Goal: Check status: Check status

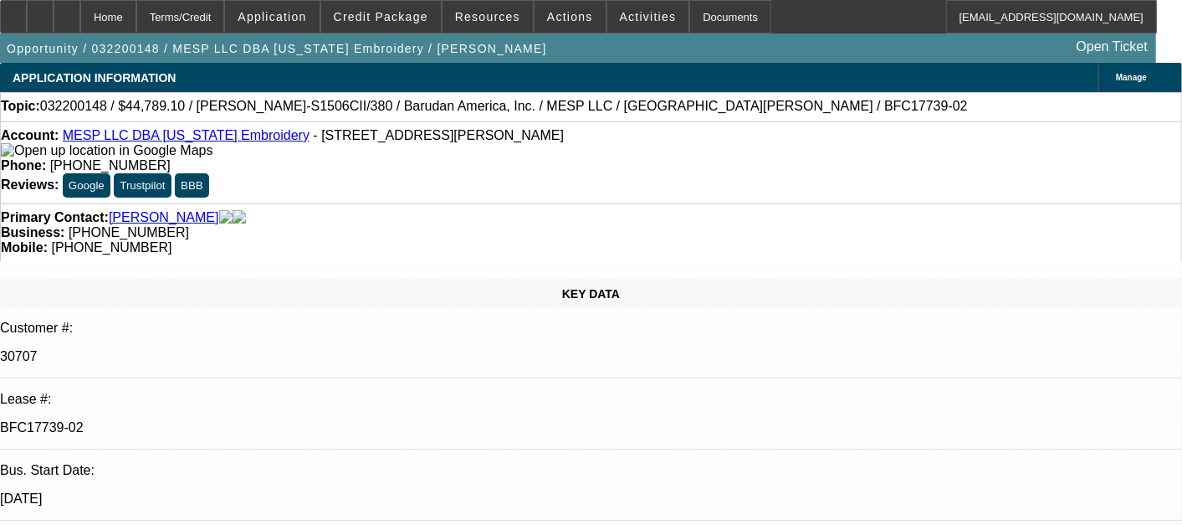
select select "0"
select select "2"
select select "0"
select select "6"
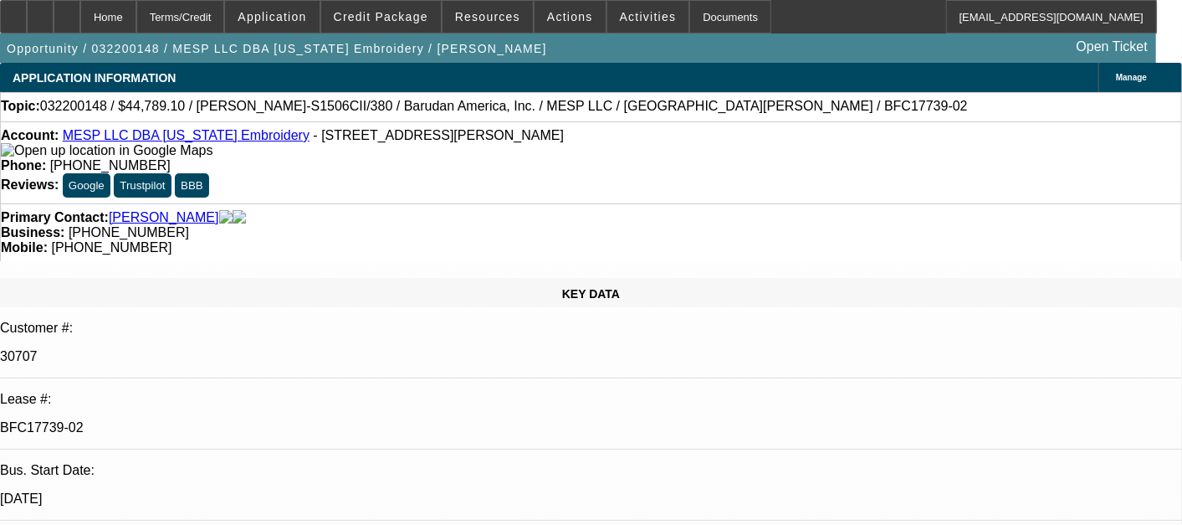
select select "0"
select select "2"
select select "0"
select select "6"
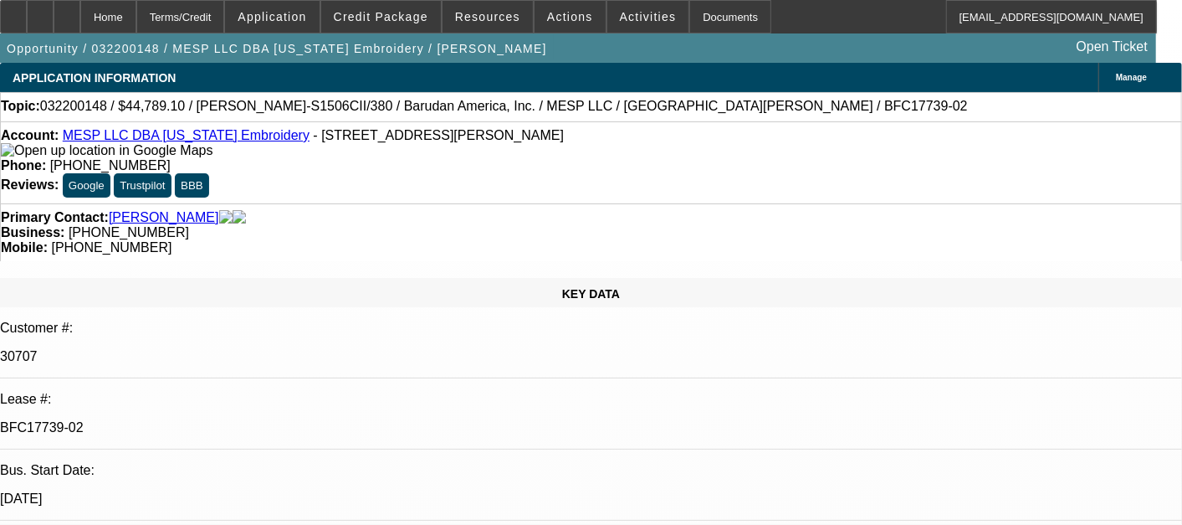
select select "0"
select select "2"
select select "0"
select select "6"
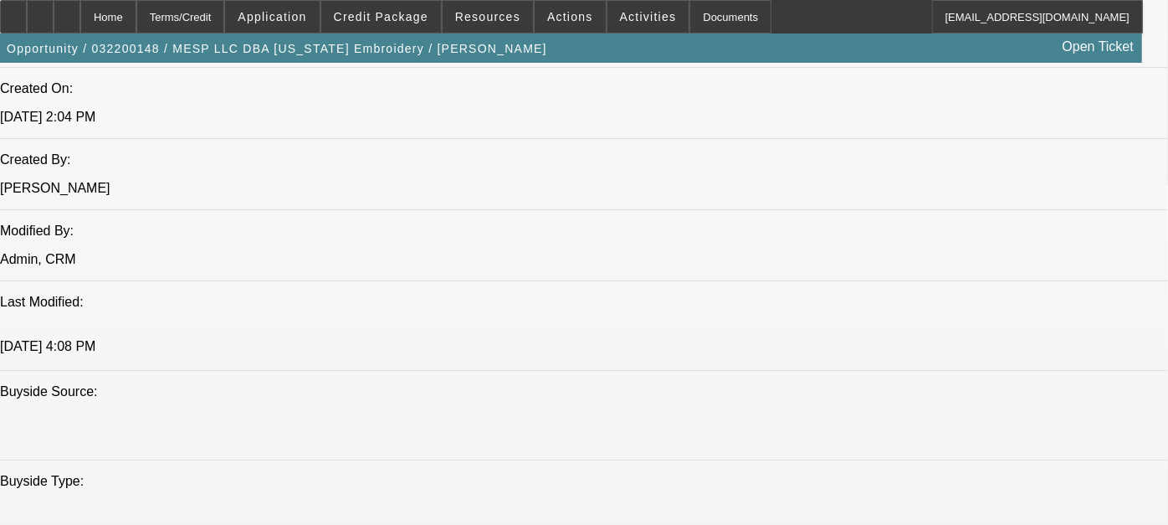
scroll to position [1391, 0]
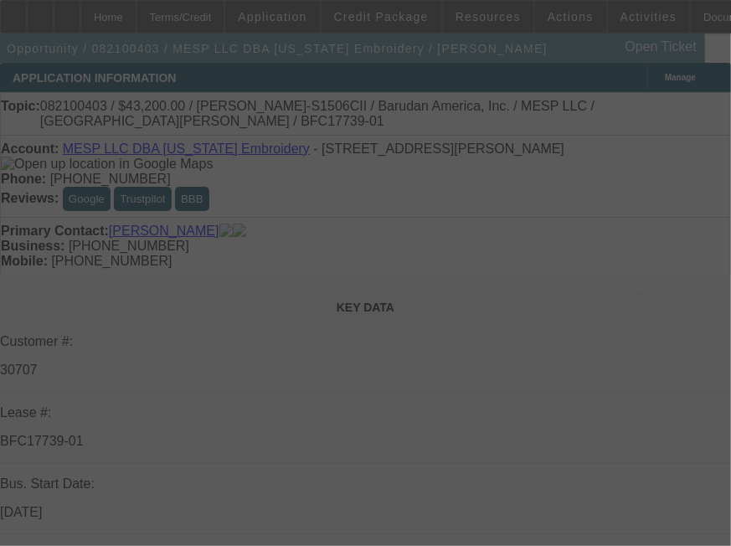
select select "0"
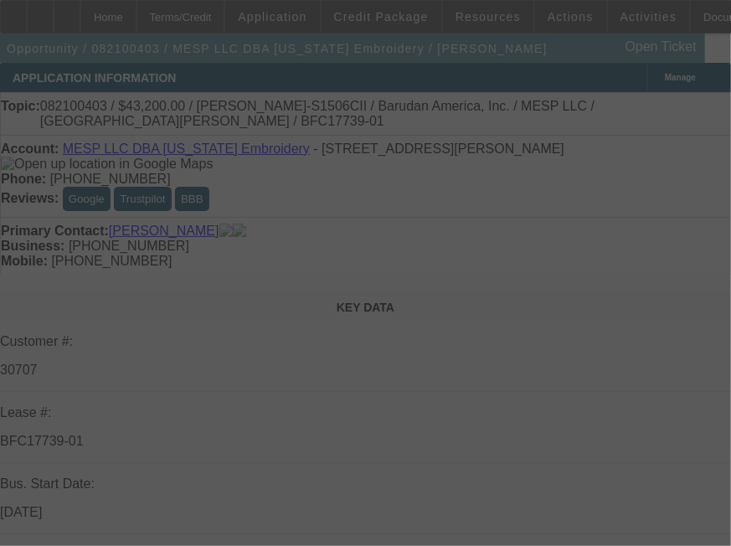
select select "0"
select select "0.1"
select select "0"
select select "0.1"
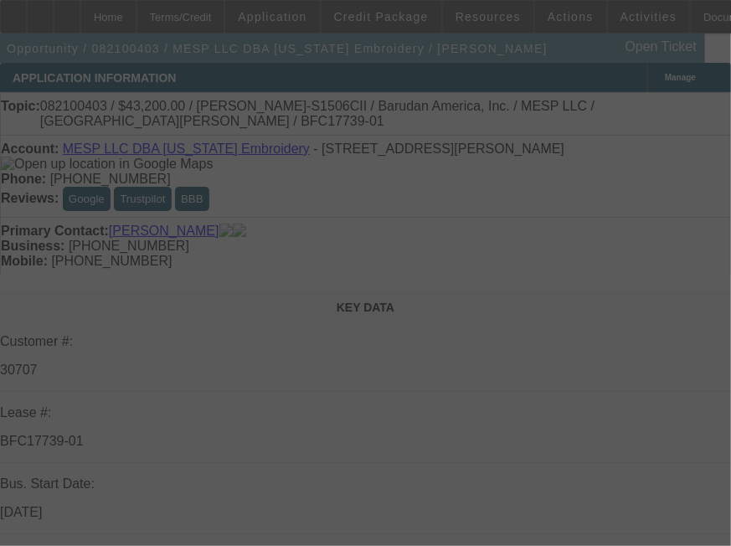
select select "0"
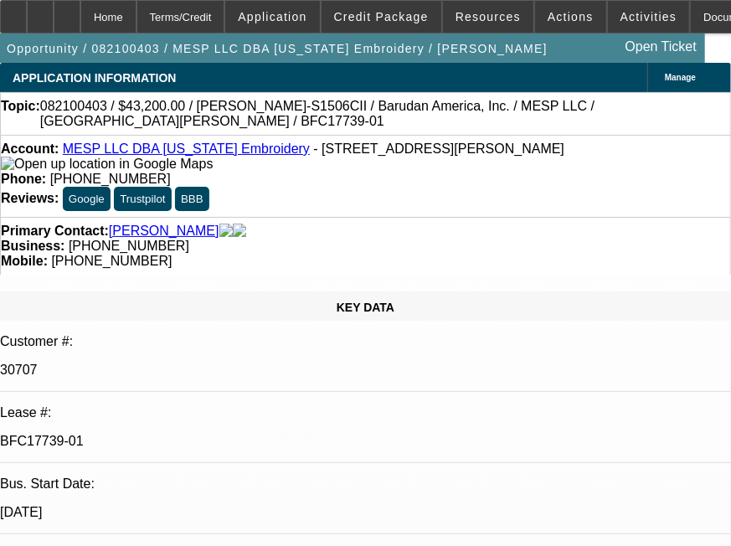
select select "1"
select select "2"
select select "6"
select select "1"
select select "2"
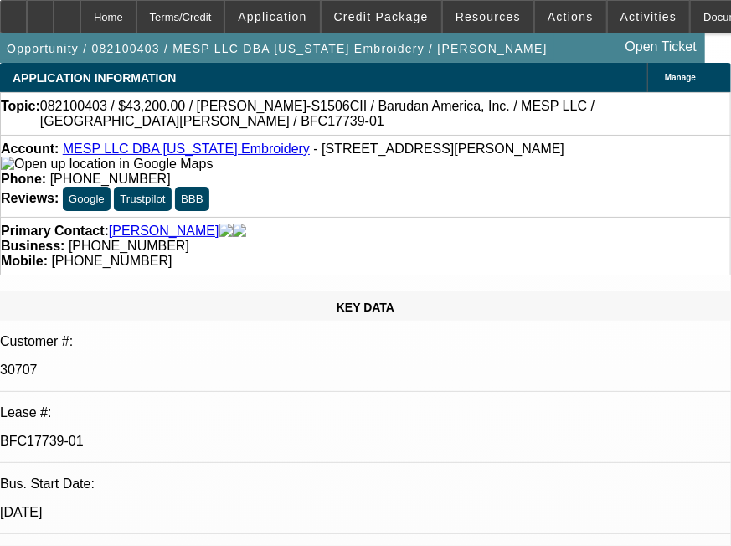
select select "6"
select select "1"
select select "2"
select select "6"
select select "1"
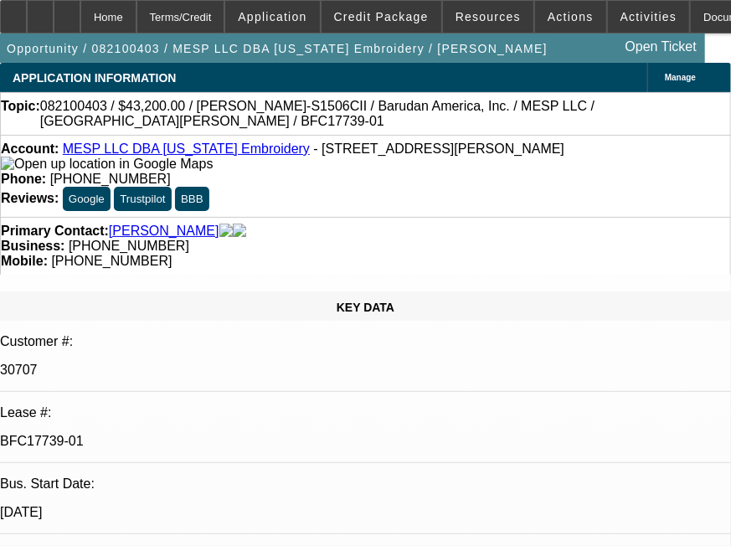
select select "2"
select select "6"
click at [171, 433] on p "BFC17739-01" at bounding box center [365, 440] width 731 height 15
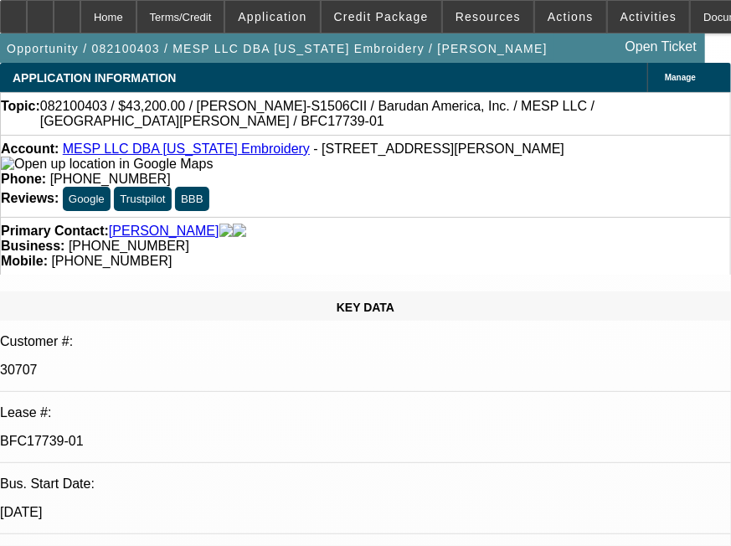
copy div "BFC17739-01"
click at [13, 11] on icon at bounding box center [13, 11] width 0 height 0
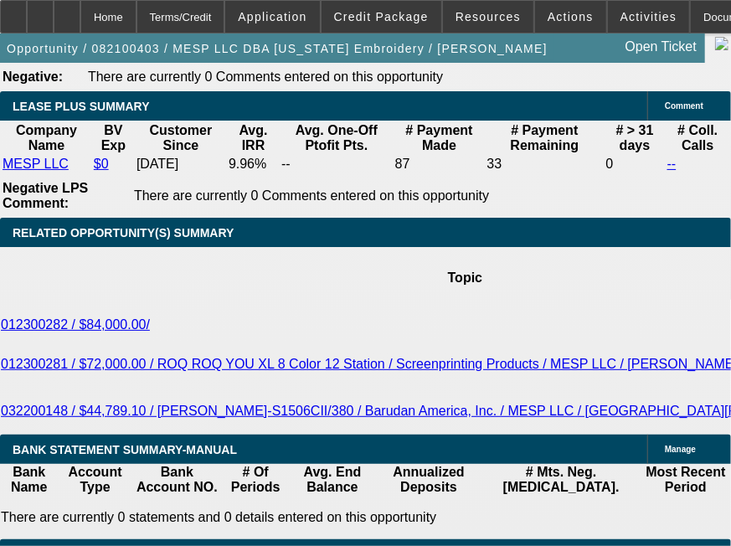
scroll to position [2973, 0]
